Goal: Navigation & Orientation: Understand site structure

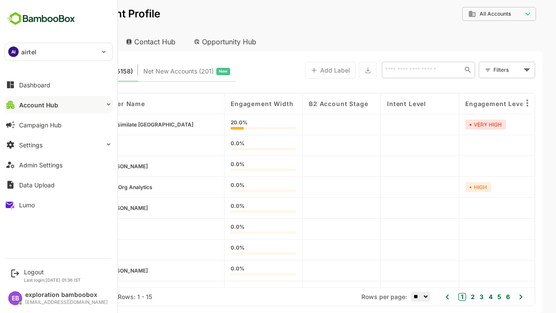
click at [59, 105] on button "Account Hub" at bounding box center [58, 104] width 109 height 17
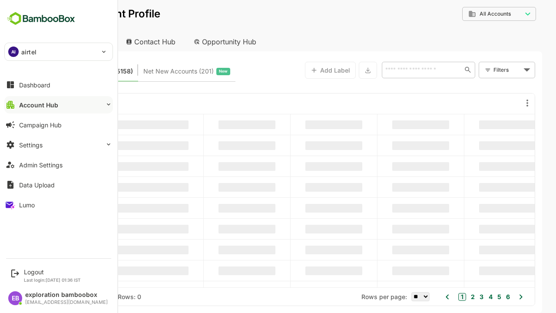
click at [59, 105] on button "Account Hub" at bounding box center [58, 104] width 109 height 17
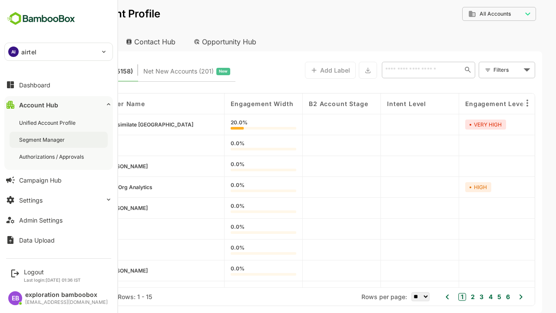
click at [43, 140] on div "Segment Manager" at bounding box center [42, 139] width 47 height 7
click at [52, 156] on div "Authorizations / Approvals" at bounding box center [52, 156] width 67 height 7
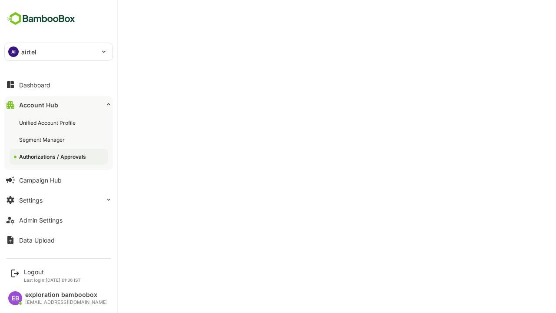
click at [59, 105] on button "Account Hub" at bounding box center [58, 104] width 109 height 17
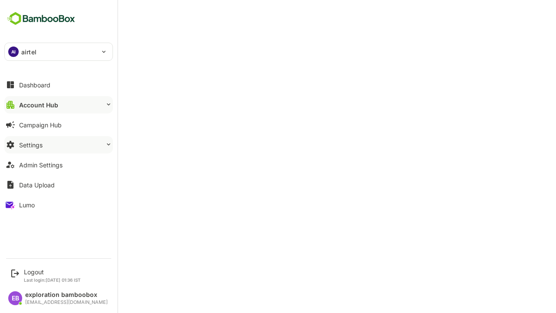
click at [59, 145] on button "Settings" at bounding box center [58, 144] width 109 height 17
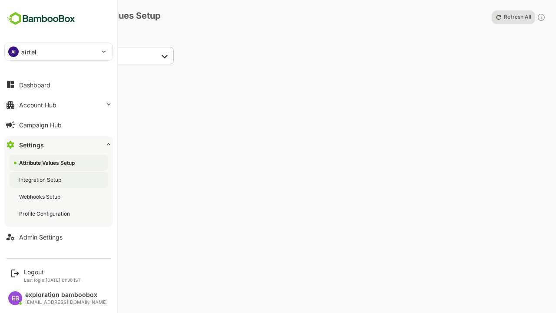
click at [41, 180] on div "Integration Setup" at bounding box center [41, 179] width 44 height 7
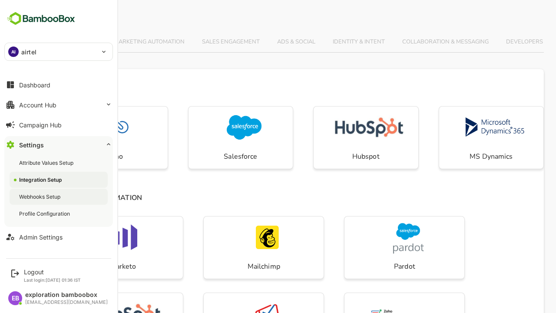
click at [40, 196] on div "Webhooks Setup" at bounding box center [40, 196] width 43 height 7
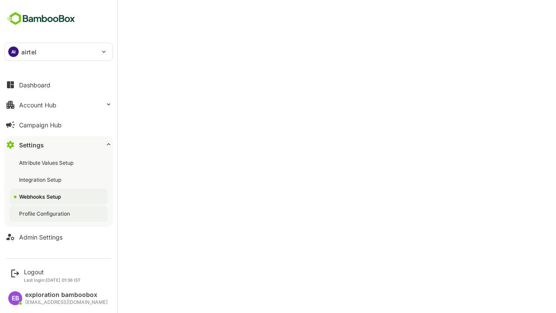
click at [45, 213] on div "Profile Configuration" at bounding box center [45, 213] width 53 height 7
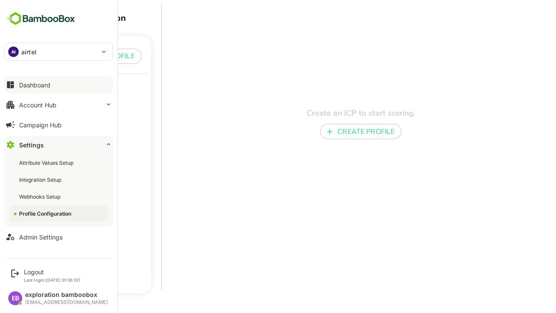
click at [59, 85] on button "Dashboard" at bounding box center [58, 84] width 109 height 17
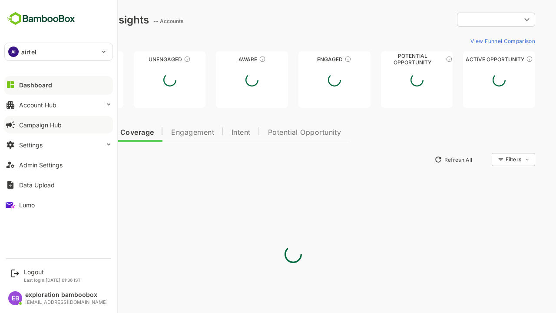
click at [40, 125] on div "Campaign Hub" at bounding box center [40, 124] width 43 height 7
